Goal: Task Accomplishment & Management: Complete application form

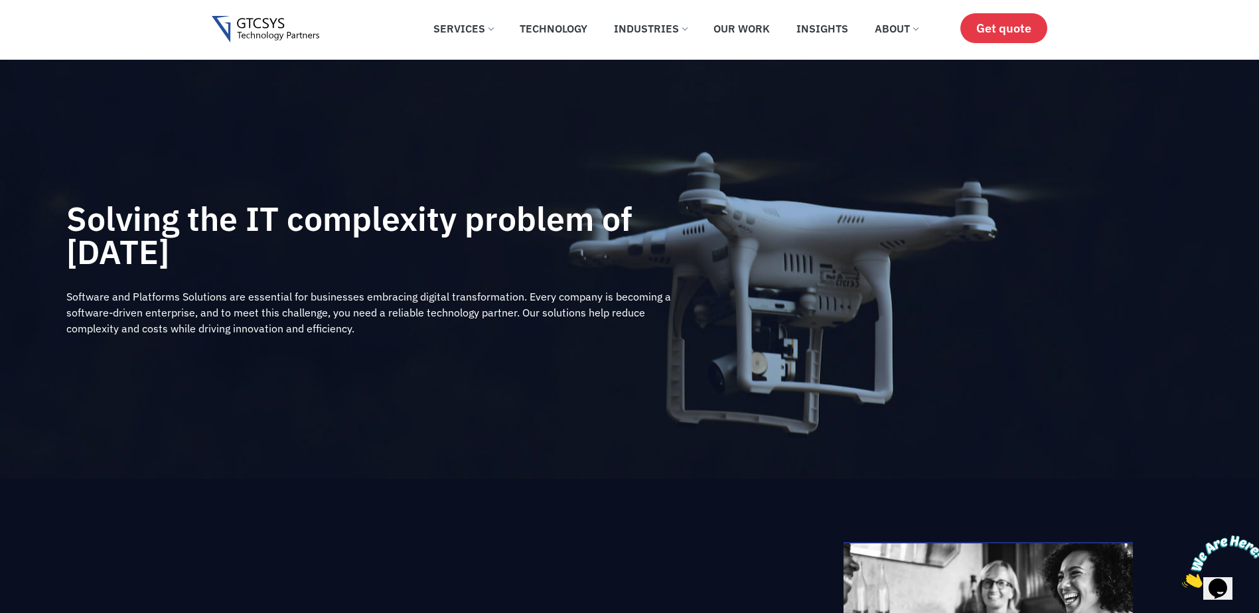
click at [990, 33] on span "Get quote" at bounding box center [1003, 28] width 55 height 14
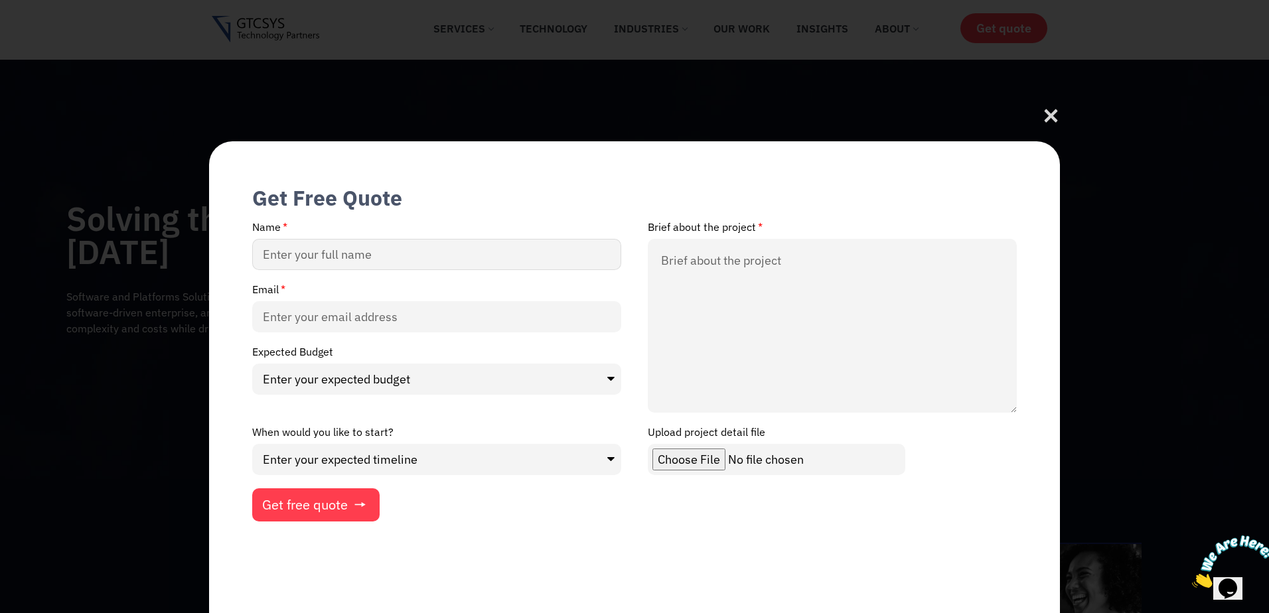
click at [319, 250] on input "Name" at bounding box center [436, 254] width 369 height 31
click at [319, 255] on input "Name" at bounding box center [436, 254] width 369 height 31
click at [323, 257] on input "Name" at bounding box center [436, 254] width 369 height 31
type input "m"
type input "Marina Doval"
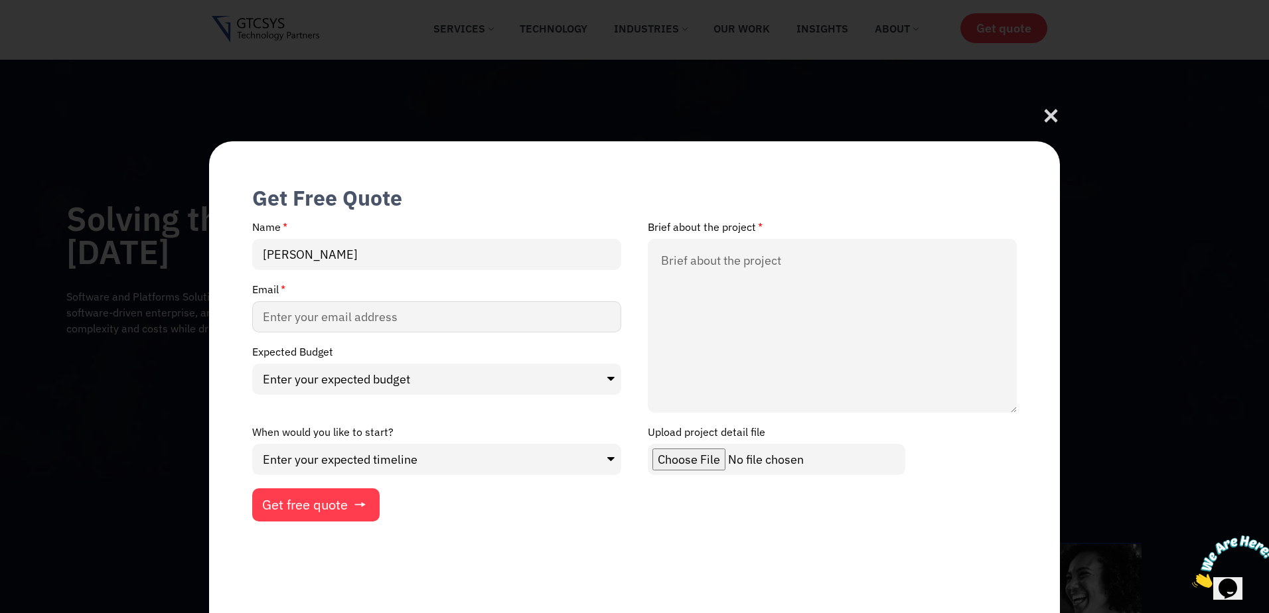
click at [291, 307] on input "Email" at bounding box center [436, 316] width 369 height 31
type input "marina.doval@fltechnics.com"
click at [327, 384] on select "Enter your expected budget Under $10000 $50,000 - $1,00,000 $1,00,000 and above" at bounding box center [436, 379] width 369 height 31
click at [373, 348] on div "Expected Budget Enter your expected budget Under $10000 $50,000 - $1,00,000 $1,…" at bounding box center [437, 370] width 396 height 49
click at [712, 263] on textarea "Brief about the project" at bounding box center [832, 326] width 369 height 174
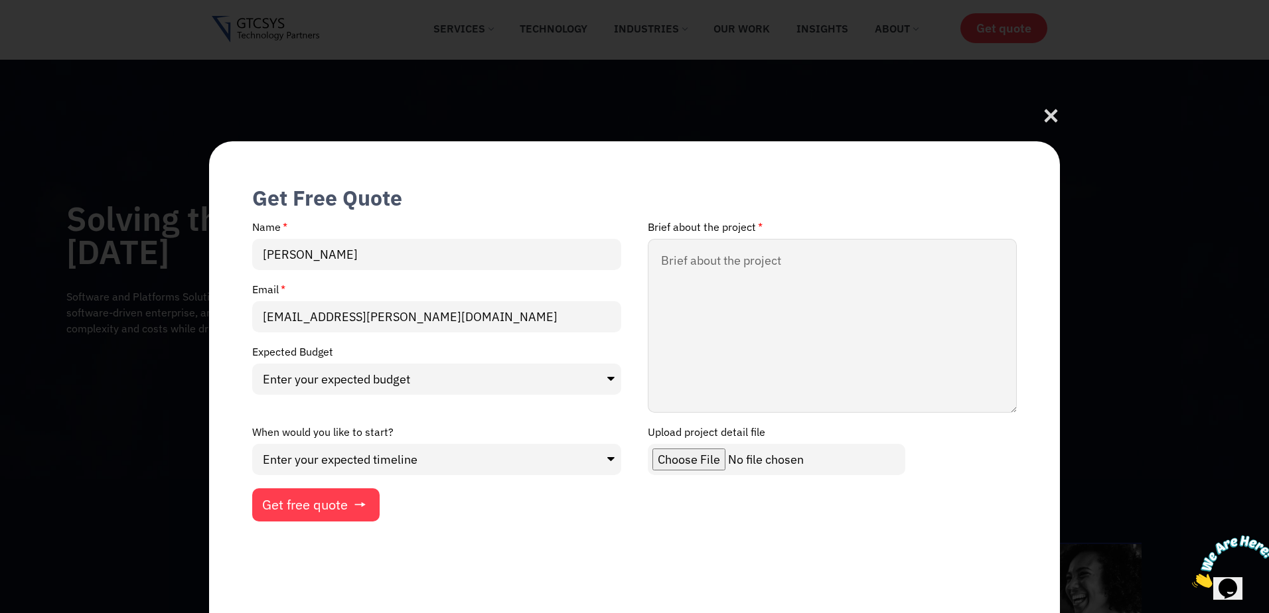
click at [713, 307] on textarea "Brief about the project" at bounding box center [832, 326] width 369 height 174
paste textarea "PART NUMBER DESCRIPTION QUANTITY AIRCRAFT 006-B1070-5Y SOFTWARE 1EA HZ-A26 / MS…"
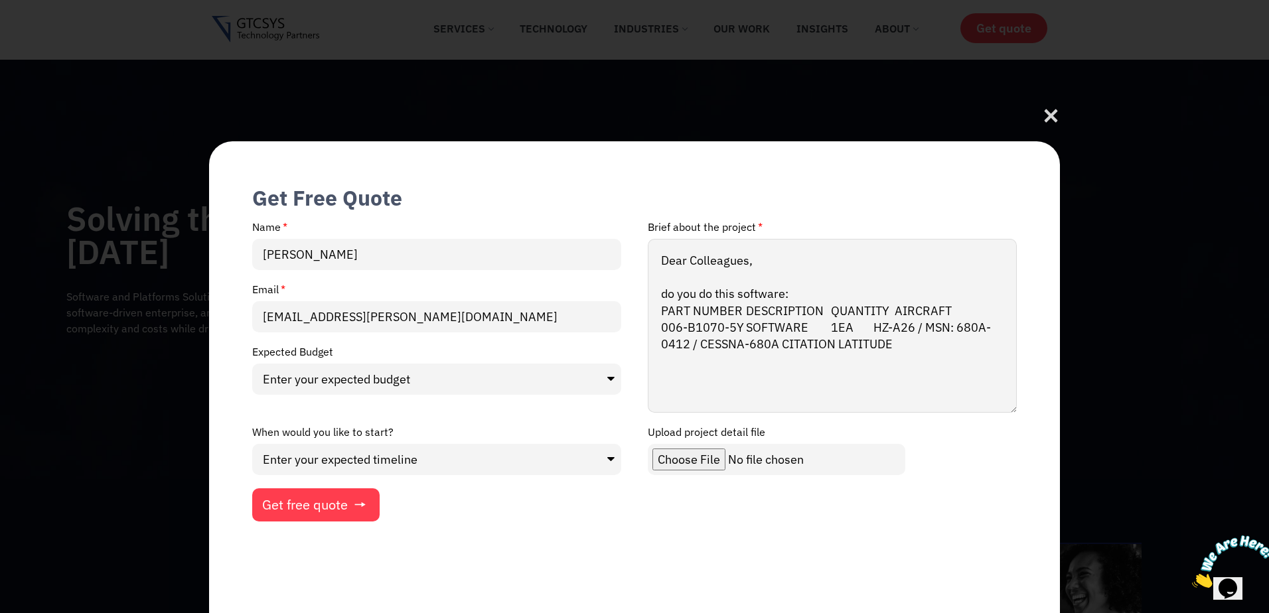
click at [798, 291] on textarea "Dear Colleagues, do you do this software: PART NUMBER DESCRIPTION QUANTITY AIRC…" at bounding box center [832, 326] width 369 height 174
click at [901, 353] on textarea "Dear Colleagues, do you do this software for this item PART NUMBER DESCRIPTION …" at bounding box center [832, 326] width 369 height 174
type textarea "Dear Colleagues, do you do this software for this item PART NUMBER DESCRIPTION …"
click at [355, 508] on icon "New Form" at bounding box center [360, 504] width 19 height 13
